Goal: Register for event/course

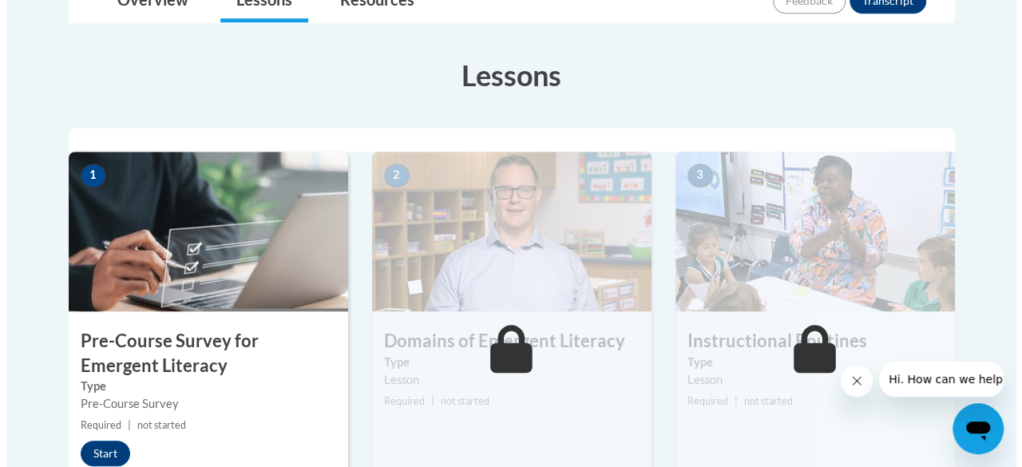
scroll to position [411, 0]
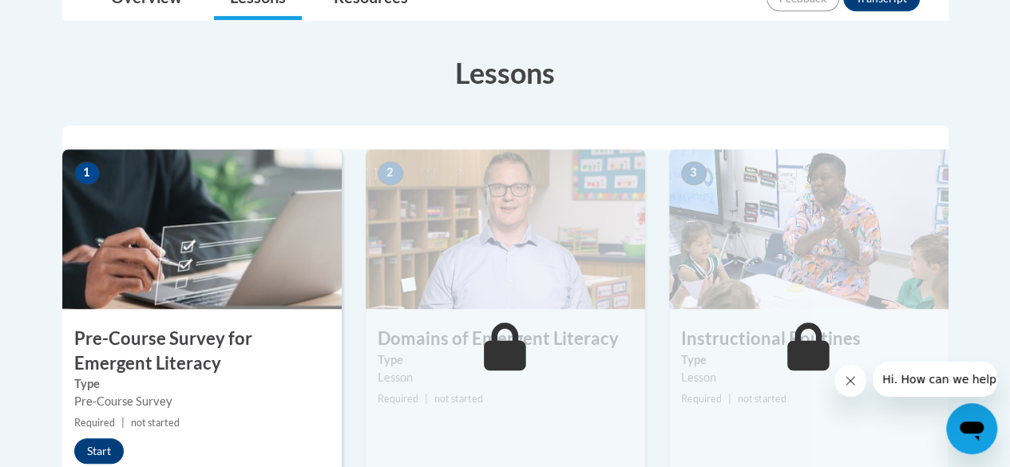
click at [183, 308] on div "1 Pre-Course Survey for Emergent Literacy Type Pre-Course Survey Required | not…" at bounding box center [201, 332] width 279 height 367
click at [95, 446] on button "Start" at bounding box center [99, 451] width 50 height 26
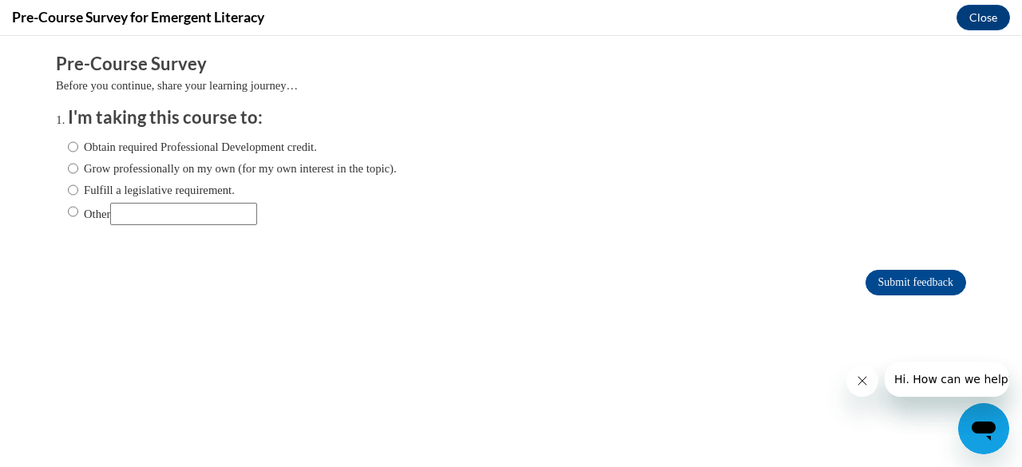
scroll to position [0, 0]
click at [68, 148] on input "Obtain required Professional Development credit." at bounding box center [73, 147] width 10 height 18
radio input "true"
click at [68, 168] on input "Grow professionally on my own (for my own interest in the topic)." at bounding box center [73, 169] width 10 height 18
radio input "true"
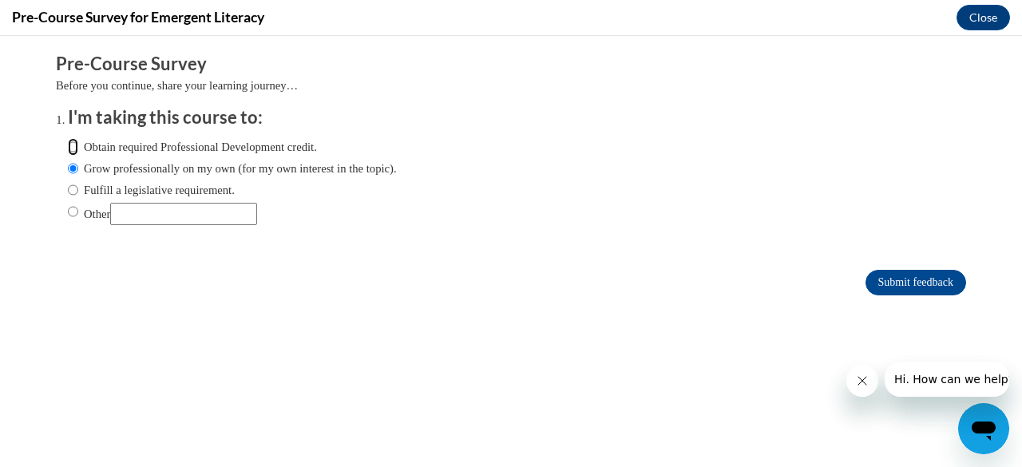
click at [68, 148] on input "Obtain required Professional Development credit." at bounding box center [73, 147] width 10 height 18
radio input "true"
click at [885, 273] on input "Submit feedback" at bounding box center [916, 283] width 101 height 26
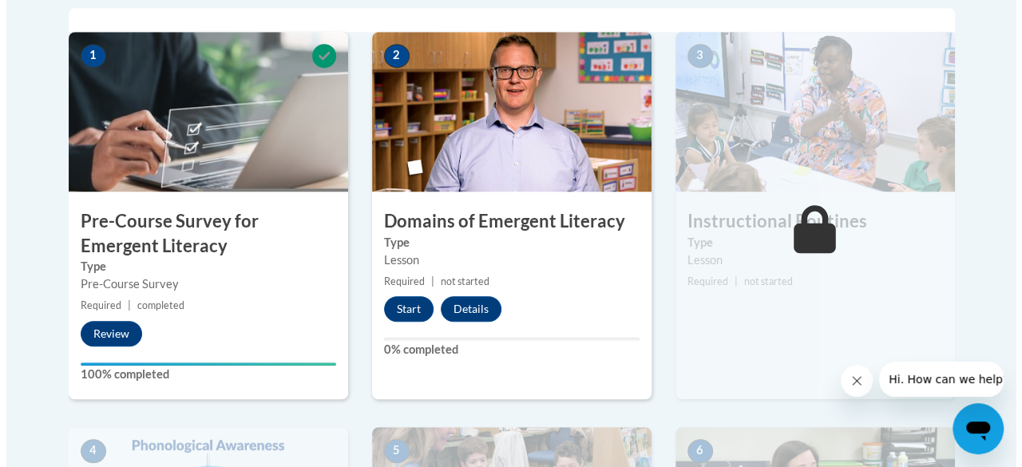
scroll to position [537, 0]
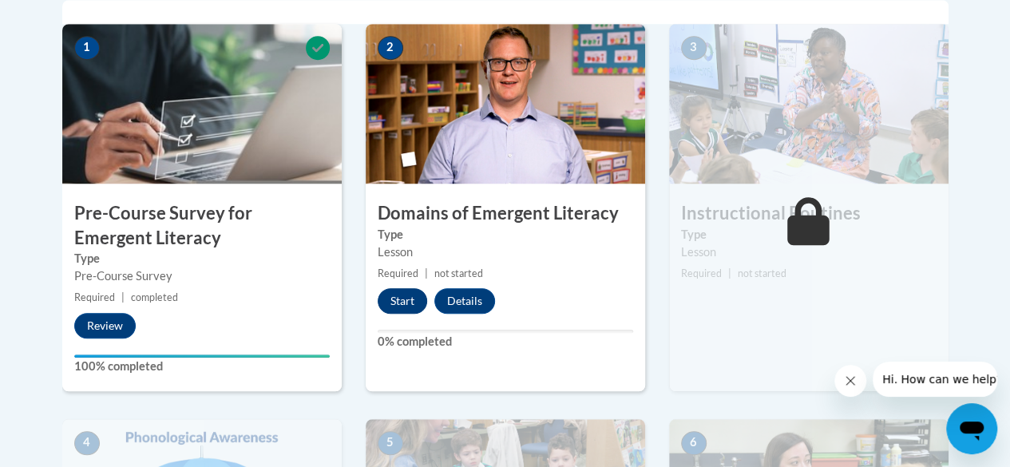
click at [401, 297] on button "Start" at bounding box center [403, 301] width 50 height 26
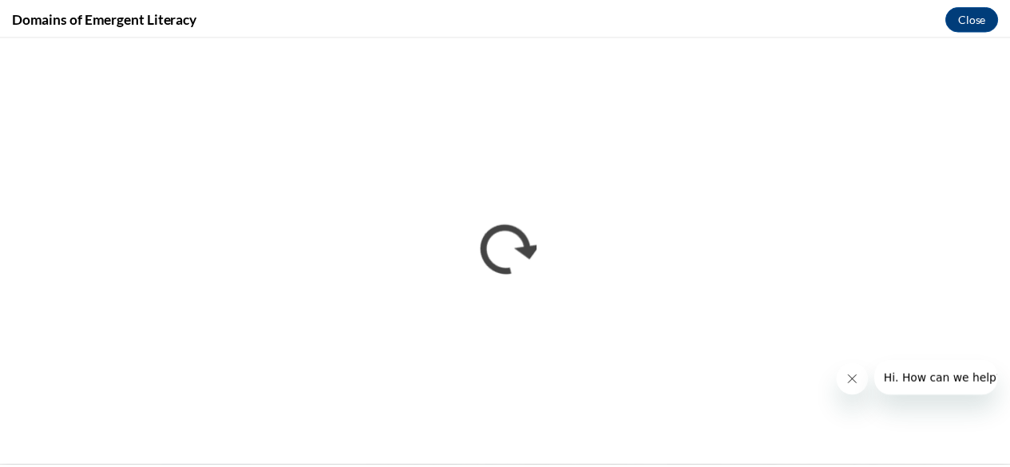
scroll to position [0, 0]
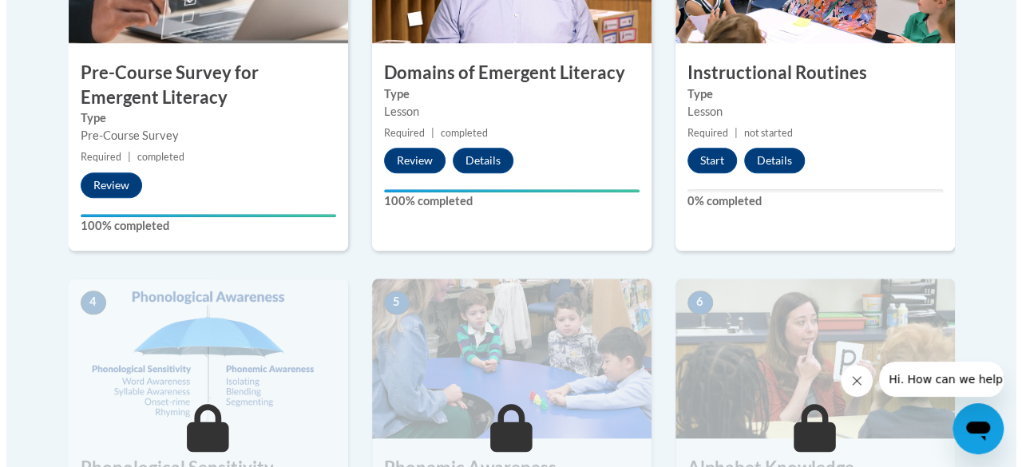
scroll to position [680, 0]
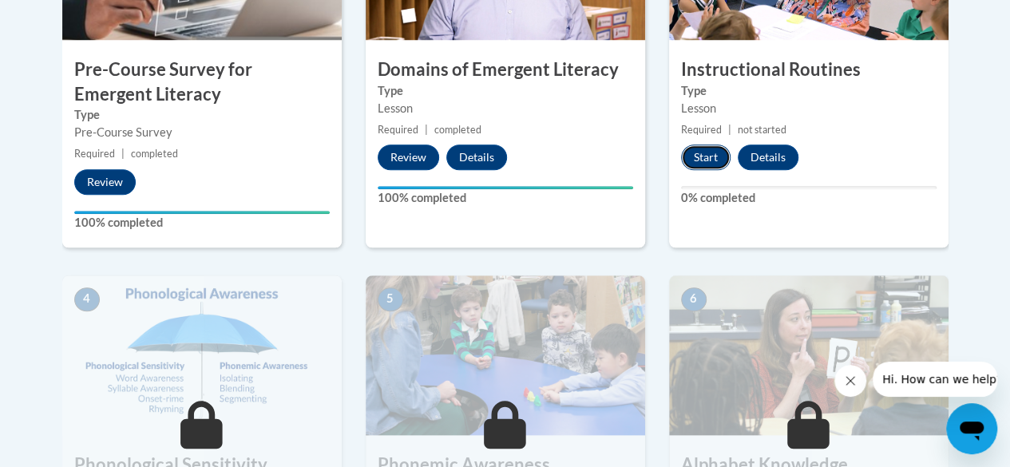
click at [699, 158] on button "Start" at bounding box center [706, 158] width 50 height 26
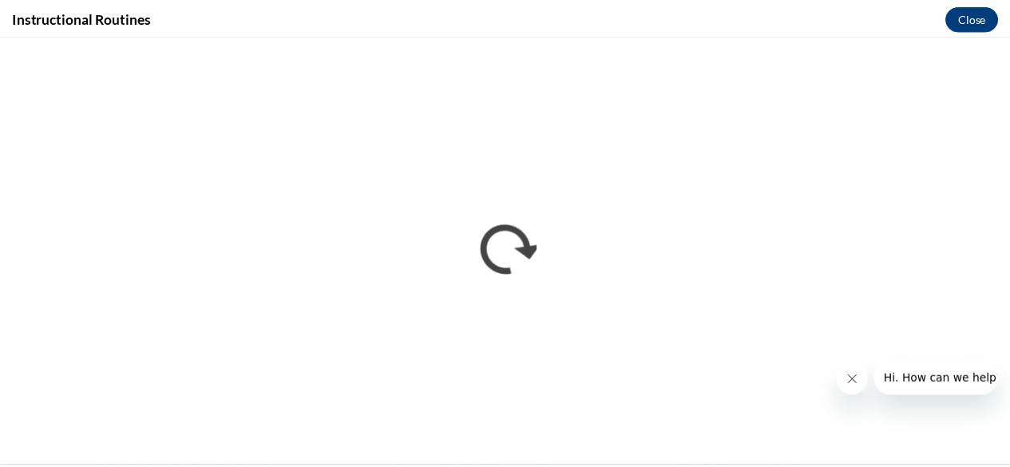
scroll to position [0, 0]
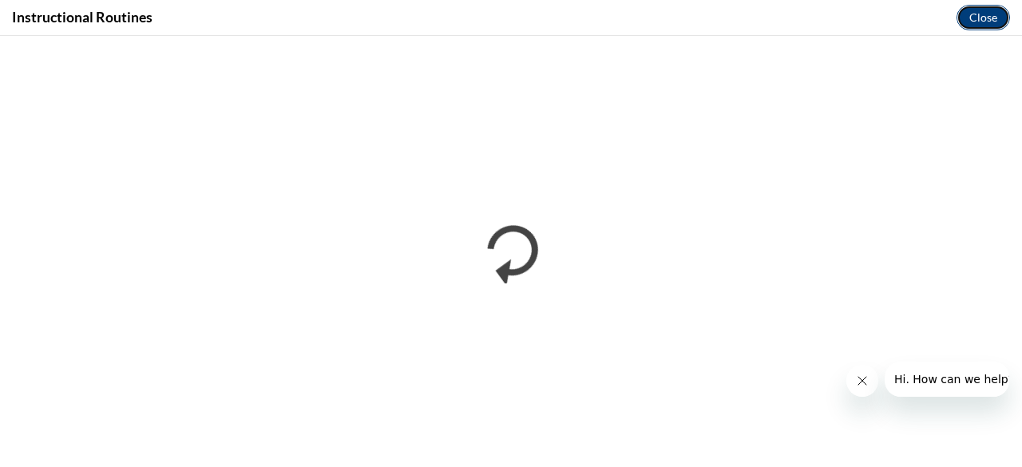
click at [982, 22] on button "Close" at bounding box center [983, 18] width 53 height 26
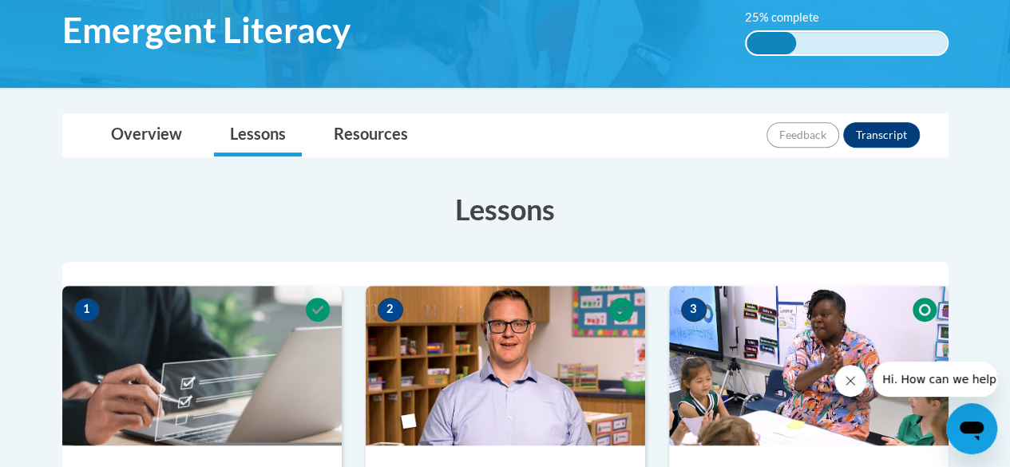
scroll to position [263, 0]
